Goal: Navigation & Orientation: Find specific page/section

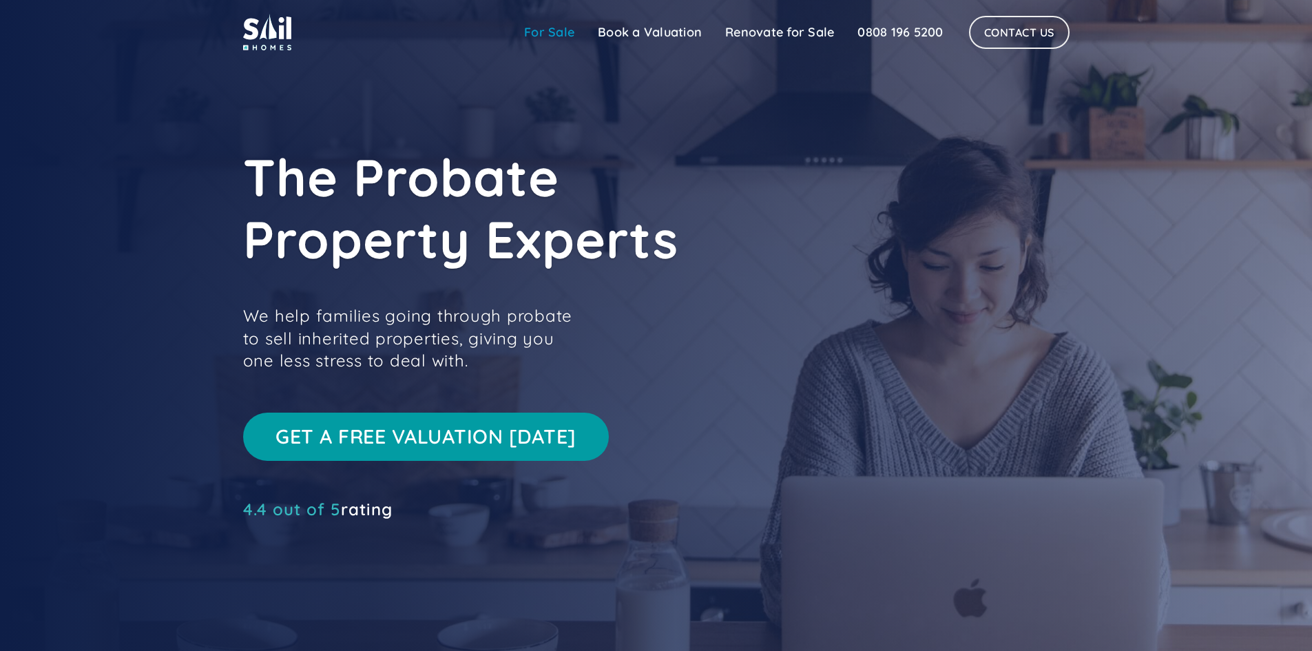
click at [560, 32] on link "For Sale" at bounding box center [550, 33] width 74 height 28
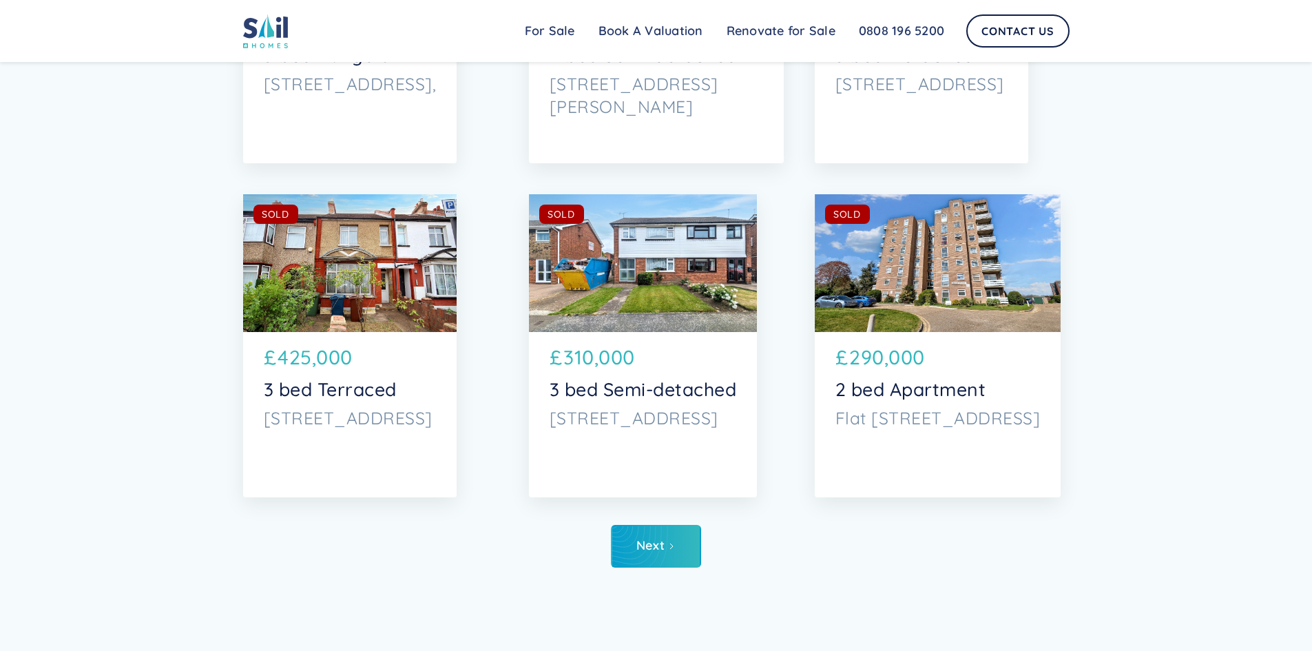
scroll to position [7249, 0]
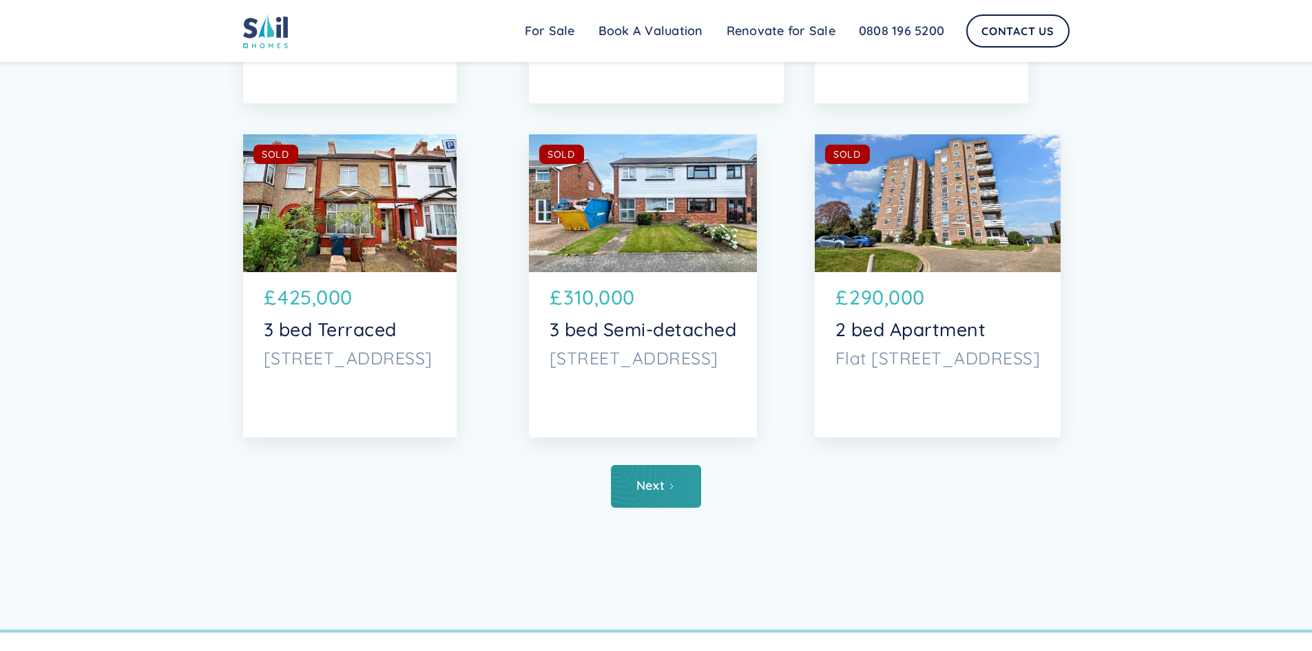
click at [683, 491] on link "Next" at bounding box center [656, 486] width 90 height 43
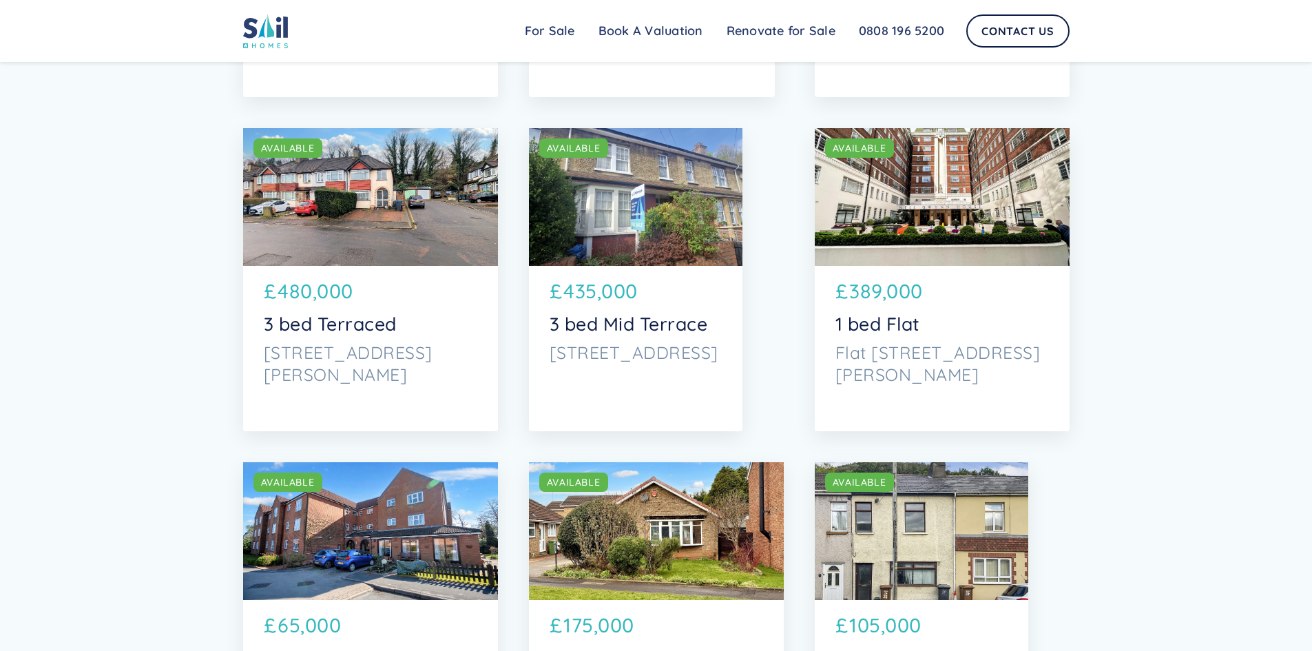
scroll to position [3169, 0]
